Goal: Information Seeking & Learning: Learn about a topic

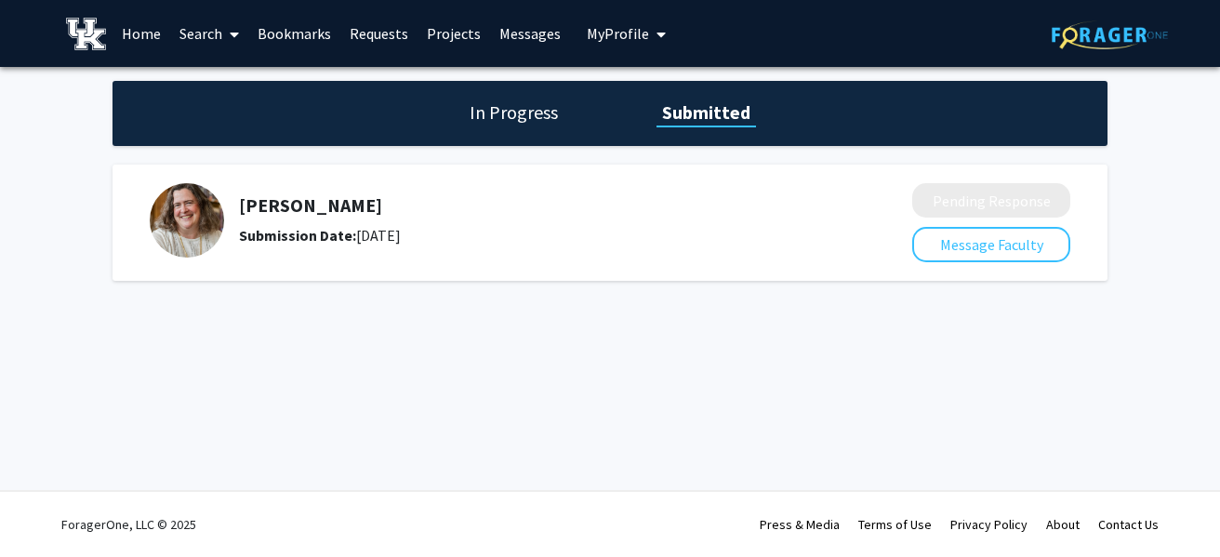
click at [214, 21] on link "Search" at bounding box center [209, 33] width 78 height 65
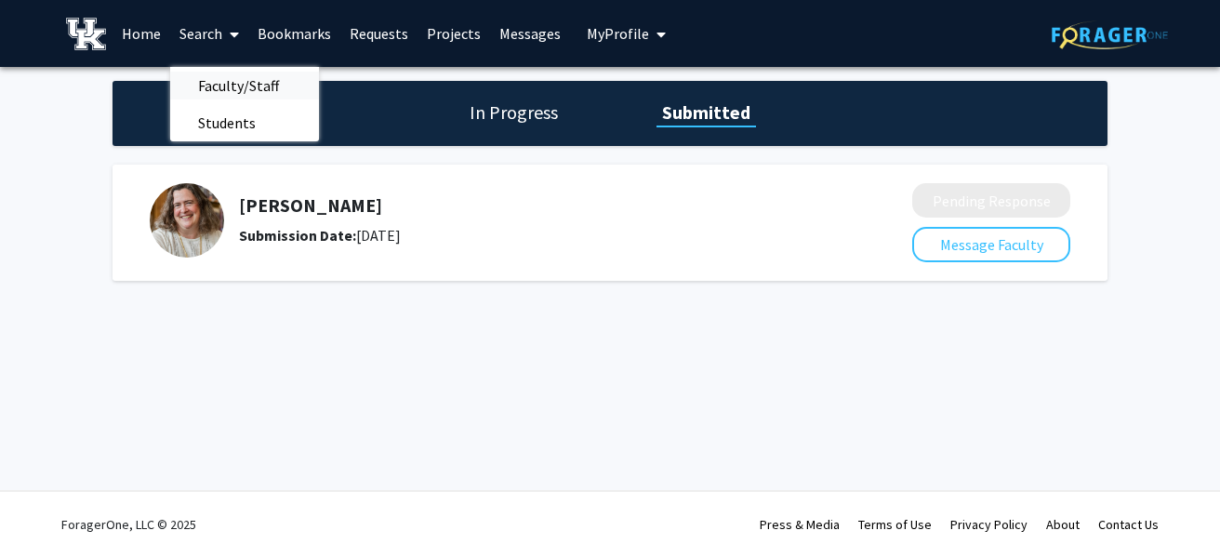
click at [232, 83] on span "Faculty/Staff" at bounding box center [238, 85] width 137 height 37
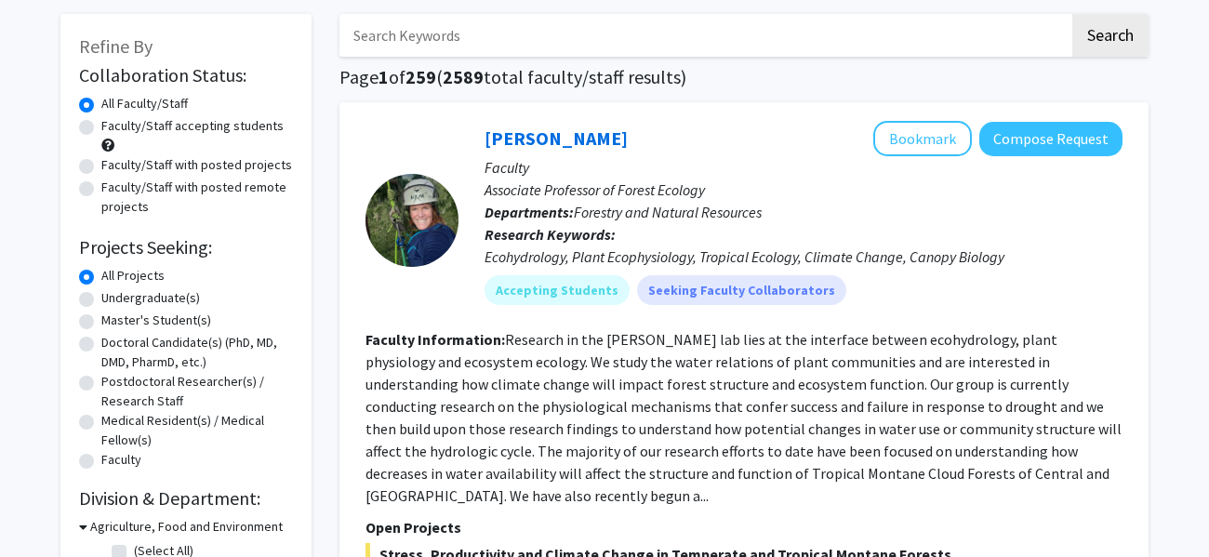
scroll to position [86, 0]
click at [108, 302] on label "Undergraduate(s)" at bounding box center [150, 297] width 99 height 20
click at [108, 299] on input "Undergraduate(s)" at bounding box center [107, 293] width 12 height 12
radio input "true"
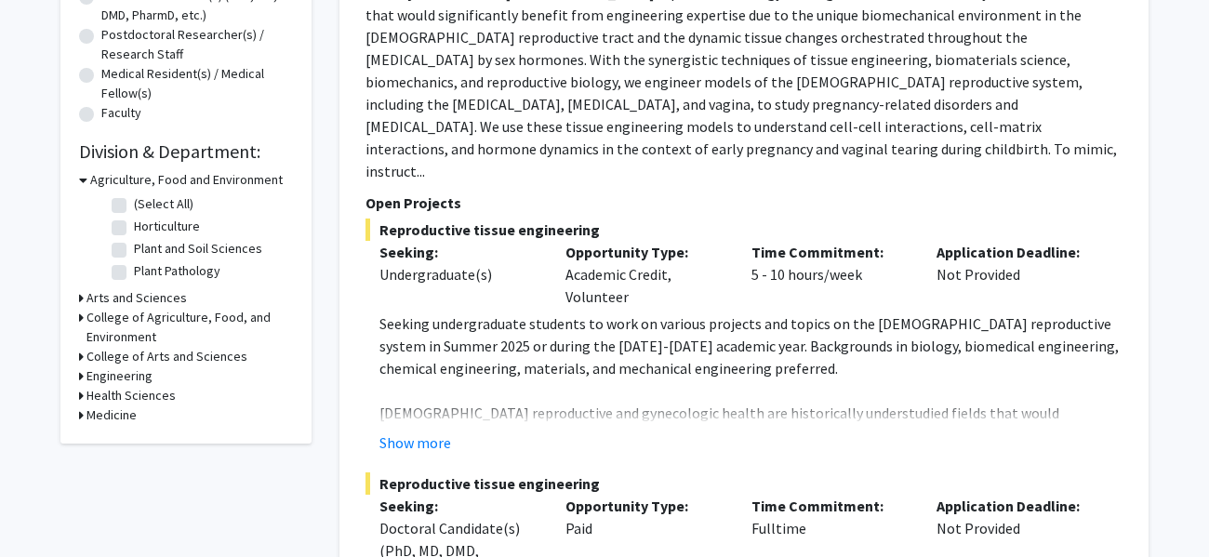
scroll to position [433, 0]
click at [92, 354] on h3 "College of Arts and Sciences" at bounding box center [166, 356] width 161 height 20
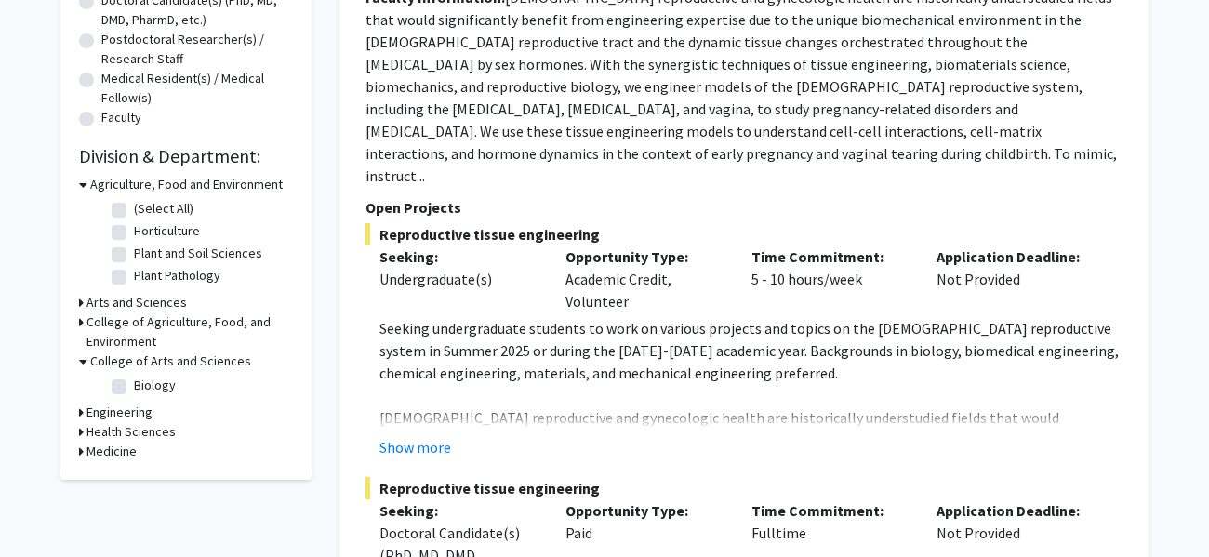
scroll to position [427, 0]
click at [94, 364] on h3 "College of Arts and Sciences" at bounding box center [170, 362] width 161 height 20
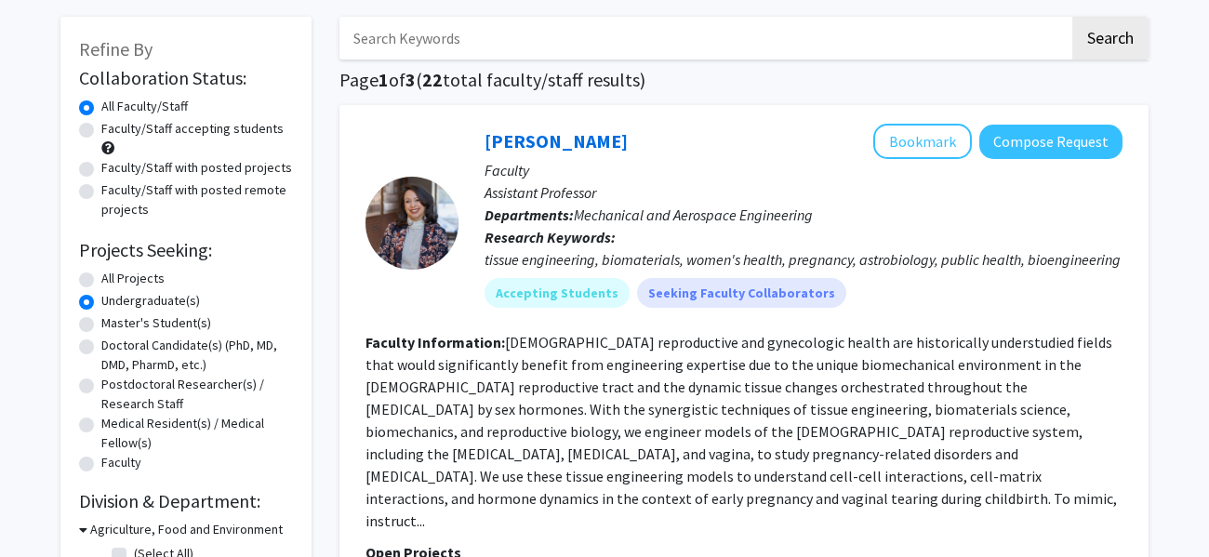
scroll to position [46, 0]
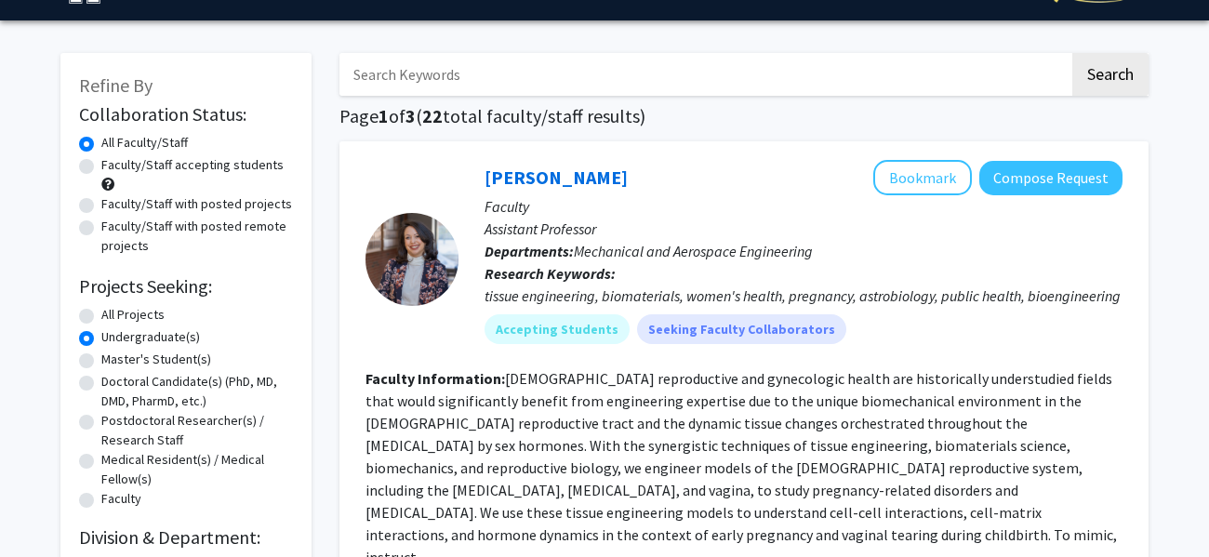
click at [101, 340] on label "Undergraduate(s)" at bounding box center [150, 337] width 99 height 20
click at [101, 339] on input "Undergraduate(s)" at bounding box center [107, 333] width 12 height 12
click at [101, 312] on label "All Projects" at bounding box center [132, 315] width 63 height 20
click at [101, 312] on input "All Projects" at bounding box center [107, 311] width 12 height 12
radio input "true"
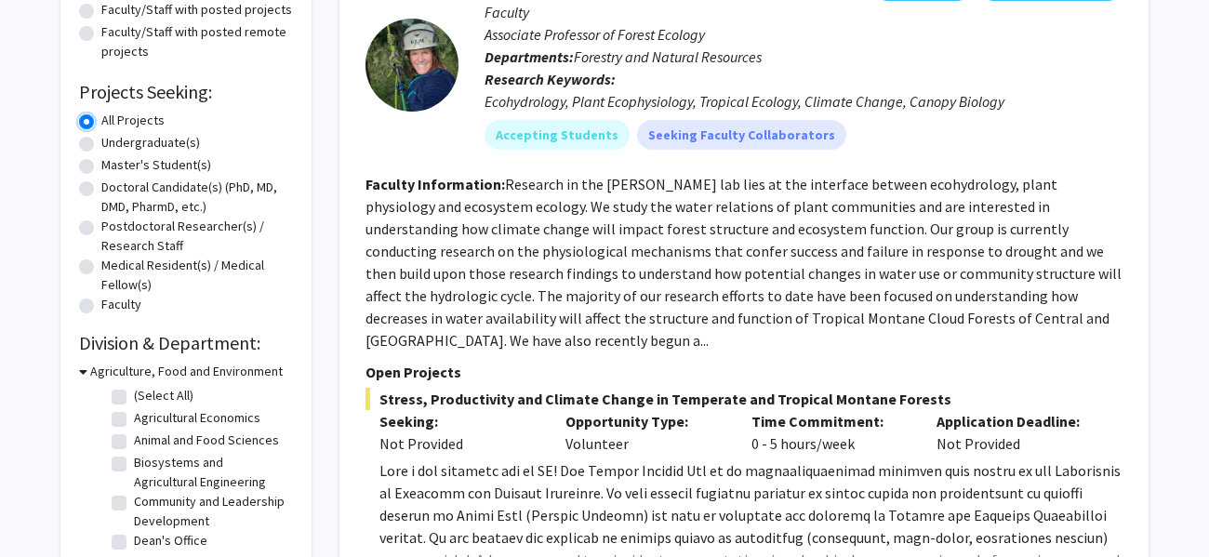
scroll to position [491, 0]
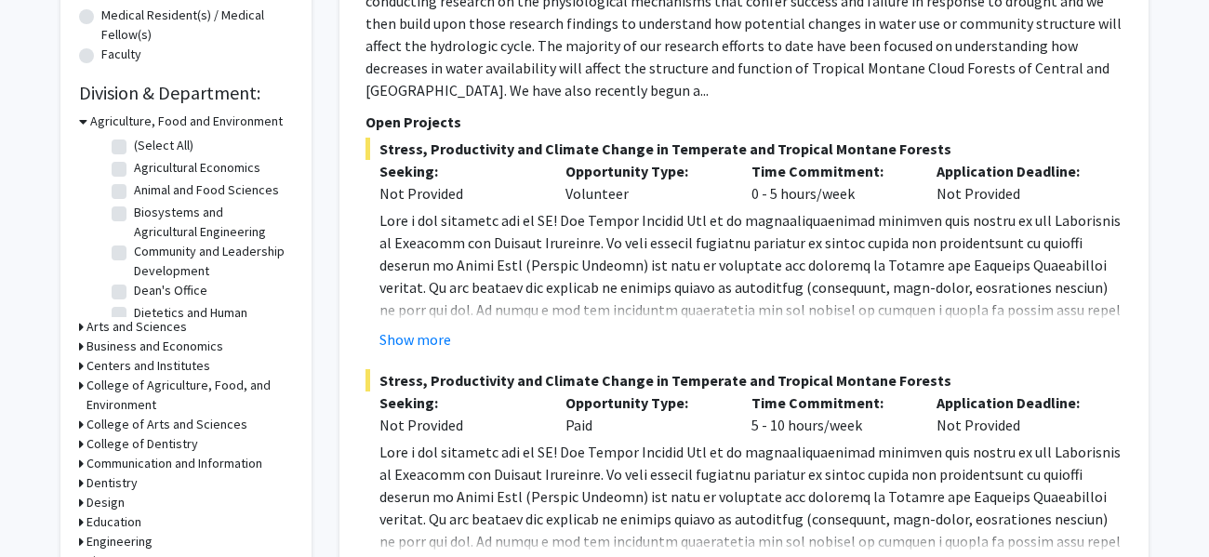
click at [80, 427] on icon at bounding box center [81, 425] width 5 height 20
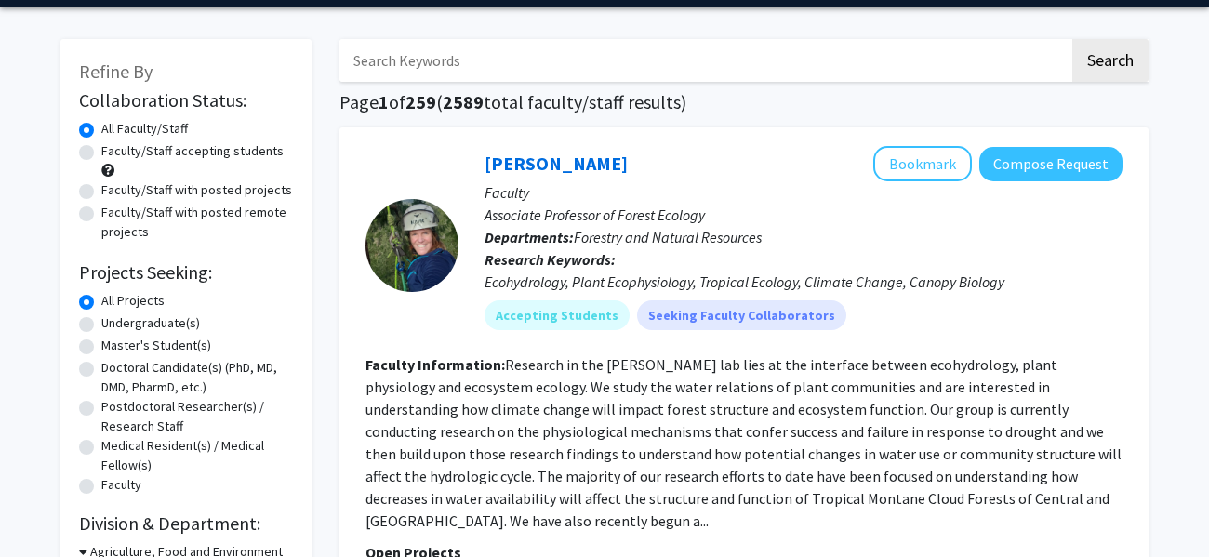
scroll to position [0, 0]
